Goal: Complete application form

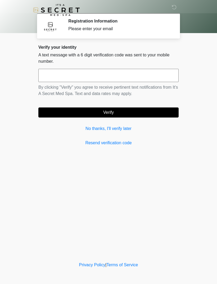
click at [94, 75] on input "text" at bounding box center [108, 75] width 140 height 13
type input "******"
click at [134, 116] on button "Verify" at bounding box center [108, 113] width 140 height 10
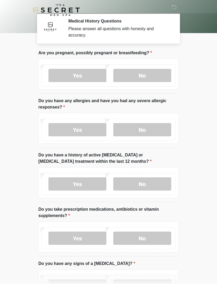
click at [153, 75] on label "No" at bounding box center [142, 75] width 58 height 13
click at [156, 129] on label "No" at bounding box center [142, 129] width 58 height 13
click at [155, 182] on label "No" at bounding box center [142, 184] width 58 height 13
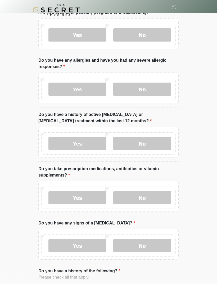
scroll to position [41, 0]
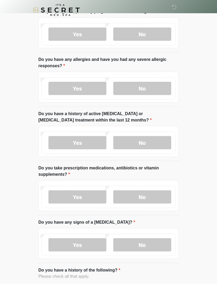
click at [98, 197] on label "Yes" at bounding box center [77, 197] width 58 height 13
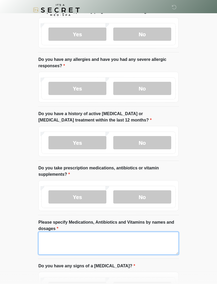
click at [89, 239] on textarea "Please specify Medications, Antibiotics and Vitamins by names and dosages" at bounding box center [108, 243] width 140 height 23
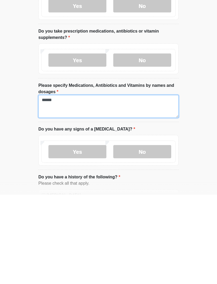
type textarea "******"
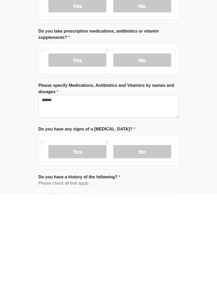
click at [149, 235] on label "No" at bounding box center [142, 241] width 58 height 13
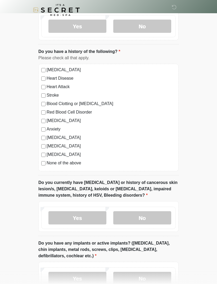
scroll to position [305, 0]
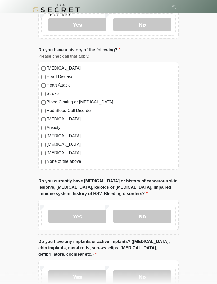
click at [152, 215] on label "No" at bounding box center [142, 216] width 58 height 13
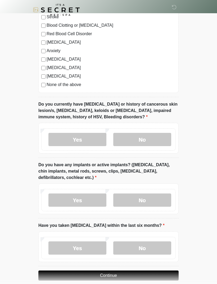
scroll to position [389, 0]
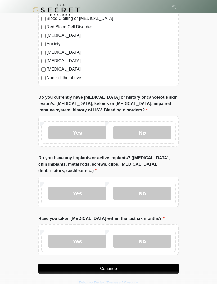
click at [154, 190] on label "No" at bounding box center [142, 193] width 58 height 13
click at [157, 241] on label "No" at bounding box center [142, 241] width 58 height 13
click at [138, 268] on button "Continue" at bounding box center [108, 269] width 140 height 10
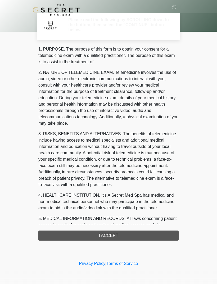
scroll to position [0, 0]
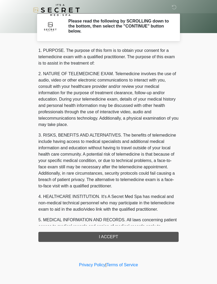
click at [134, 235] on div "1. PURPOSE. The purpose of this form is to obtain your consent for a telemedici…" at bounding box center [108, 144] width 140 height 195
click at [117, 237] on div "1. PURPOSE. The purpose of this form is to obtain your consent for a telemedici…" at bounding box center [108, 144] width 140 height 195
click at [121, 235] on div "1. PURPOSE. The purpose of this form is to obtain your consent for a telemedici…" at bounding box center [108, 144] width 140 height 195
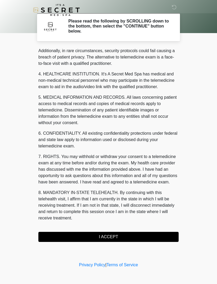
scroll to position [129, 0]
click at [113, 239] on button "I ACCEPT" at bounding box center [108, 237] width 140 height 10
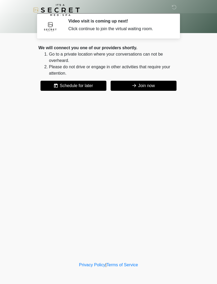
click at [159, 85] on button "Join now" at bounding box center [144, 86] width 66 height 10
